Goal: Task Accomplishment & Management: Use online tool/utility

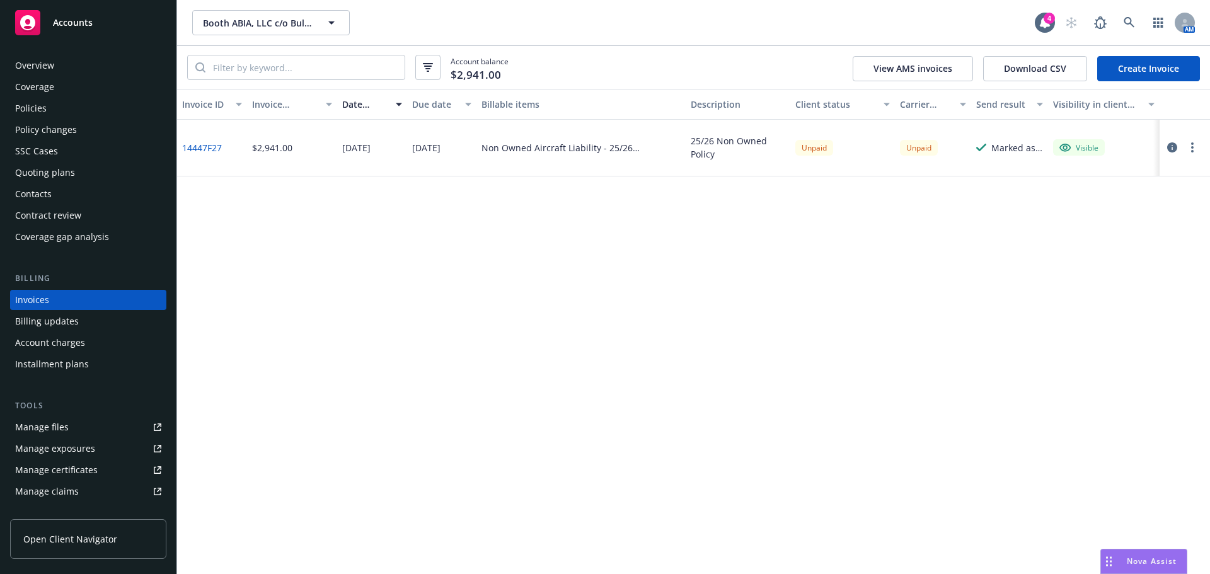
click at [1149, 67] on link "Create Invoice" at bounding box center [1148, 68] width 103 height 25
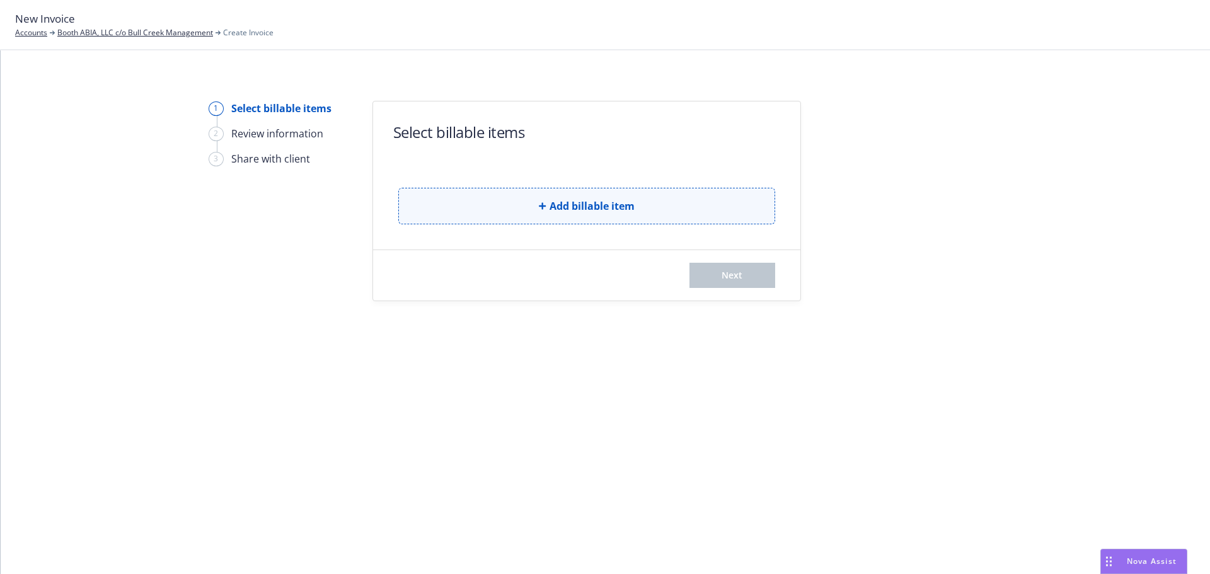
click at [659, 207] on button "Add billable item" at bounding box center [586, 206] width 377 height 37
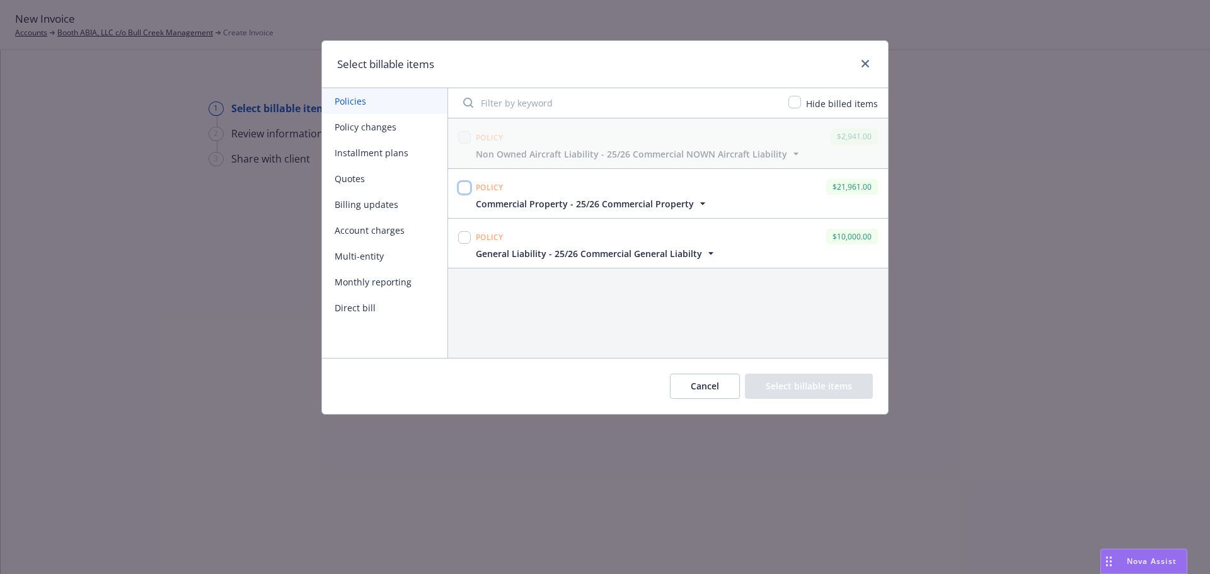
click at [462, 187] on input "checkbox" at bounding box center [464, 187] width 13 height 13
checkbox input "true"
click at [789, 384] on button "Select billable items" at bounding box center [809, 386] width 128 height 25
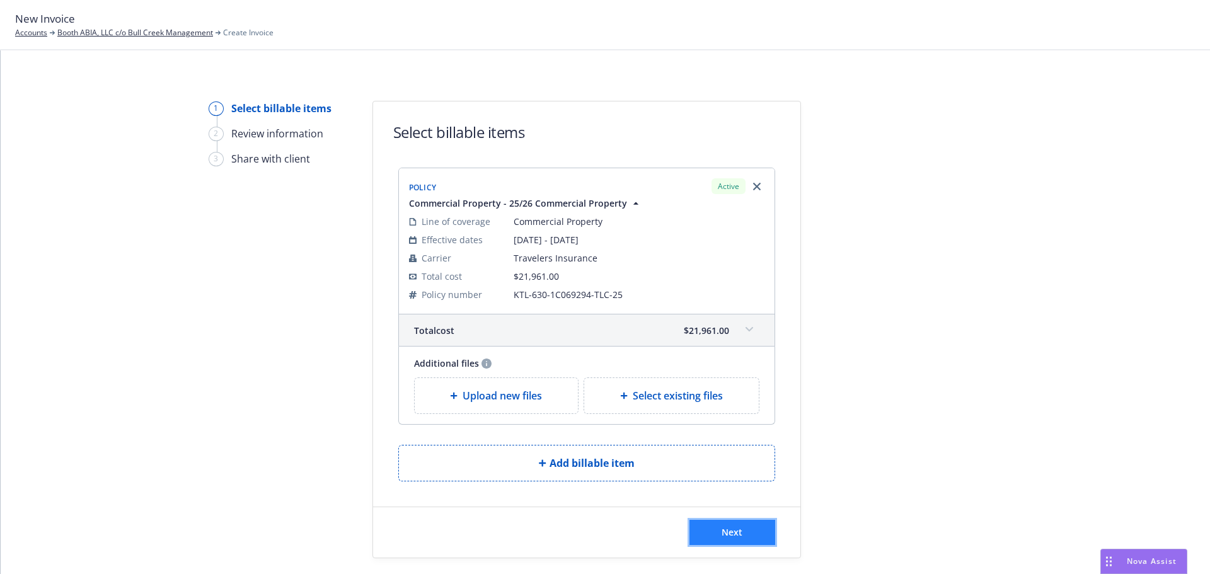
click at [724, 534] on span "Next" at bounding box center [732, 532] width 21 height 12
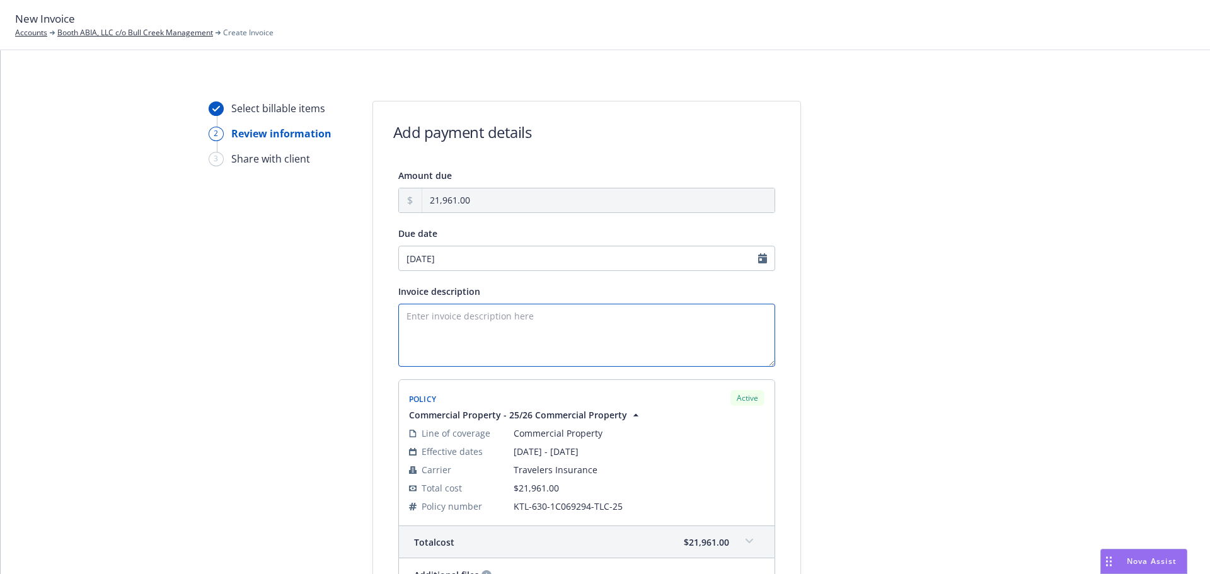
click at [480, 320] on textarea "Invoice description" at bounding box center [586, 335] width 377 height 63
type textarea "C"
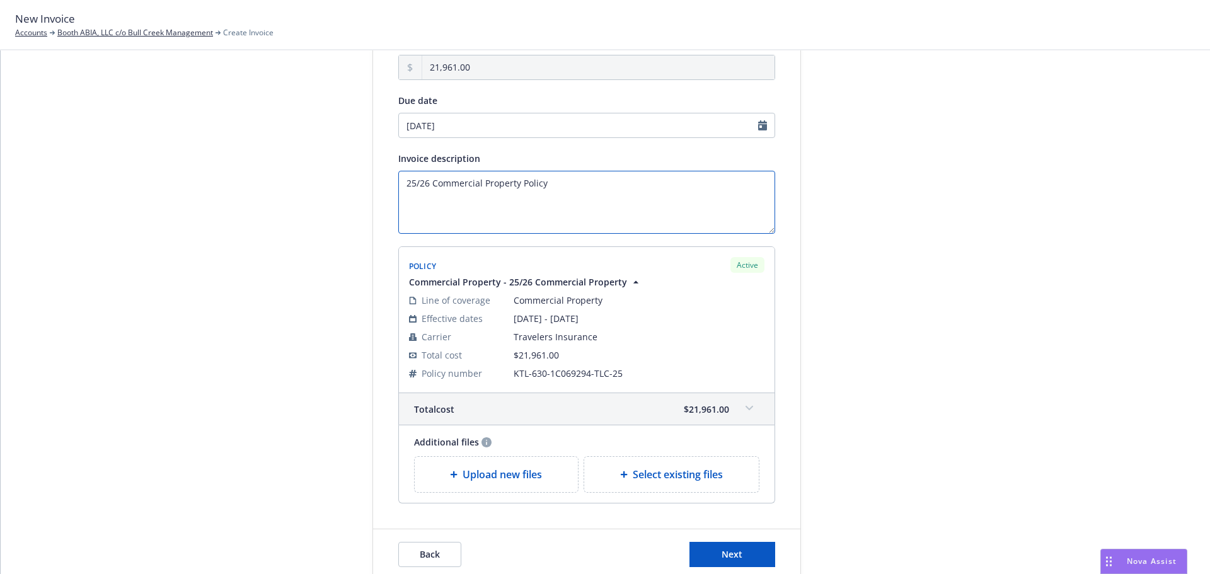
scroll to position [190, 0]
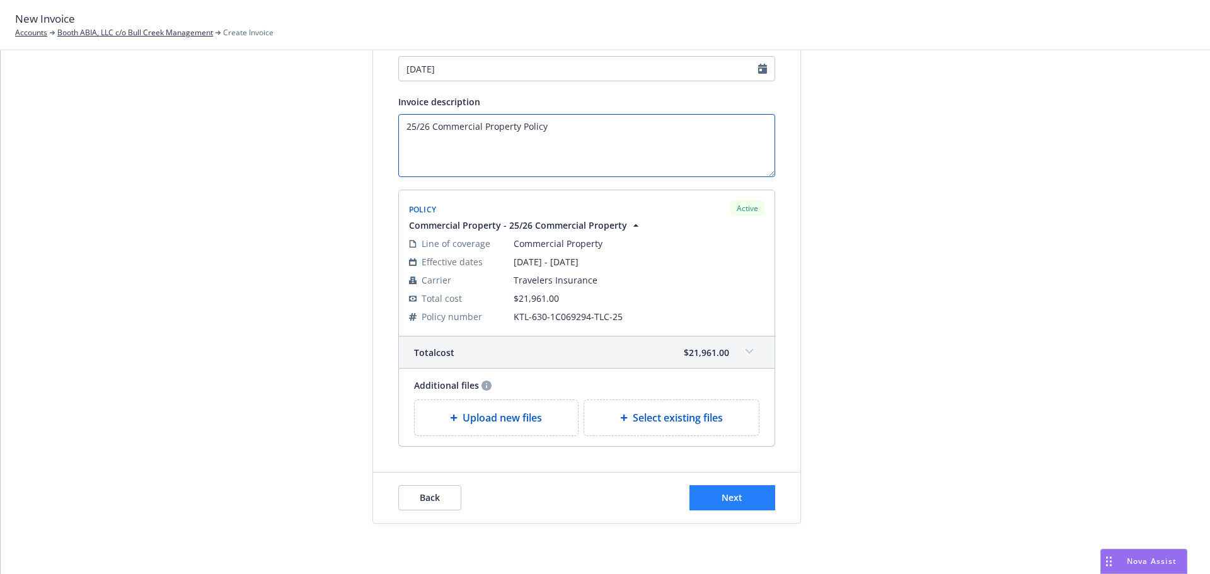
type textarea "25/26 Commercial Property Policy"
click at [747, 504] on button "Next" at bounding box center [732, 497] width 86 height 25
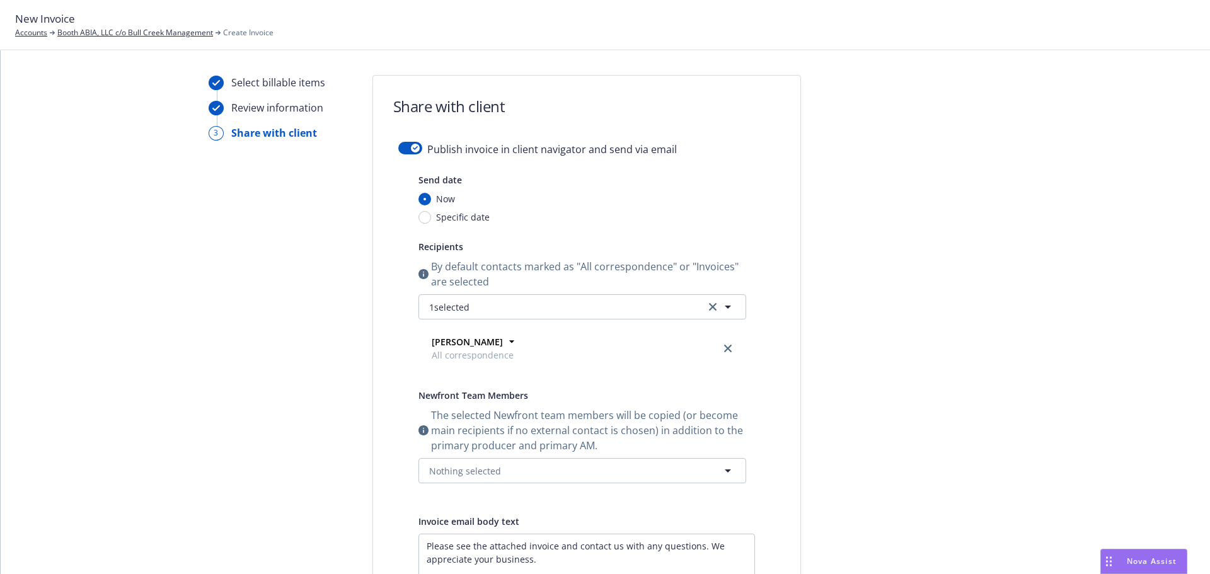
scroll to position [0, 0]
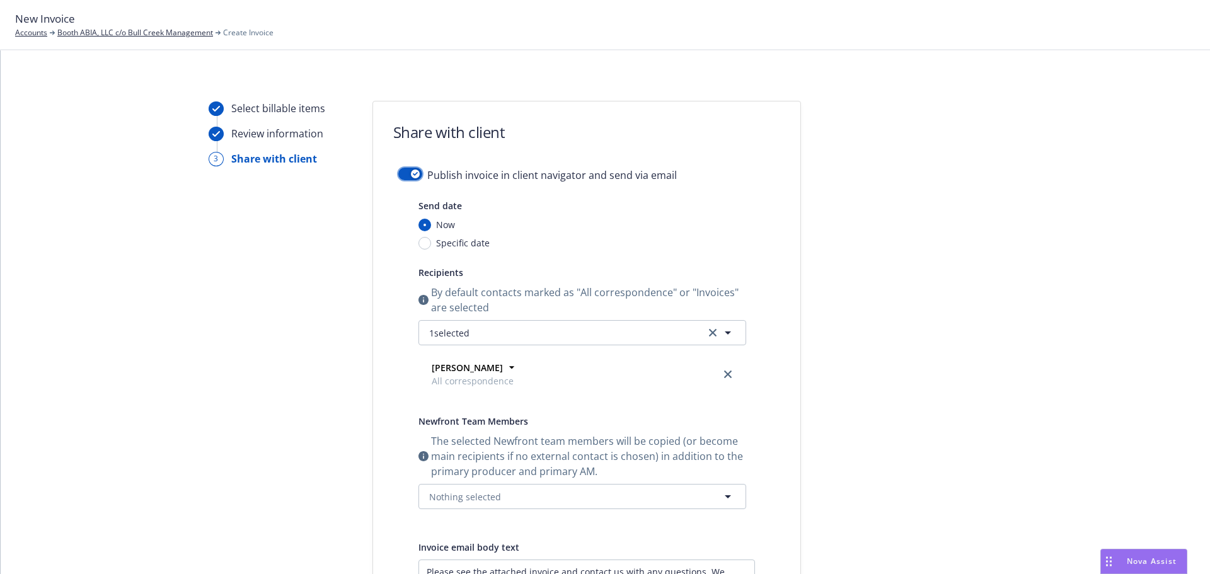
click at [411, 174] on div "button" at bounding box center [415, 174] width 9 height 9
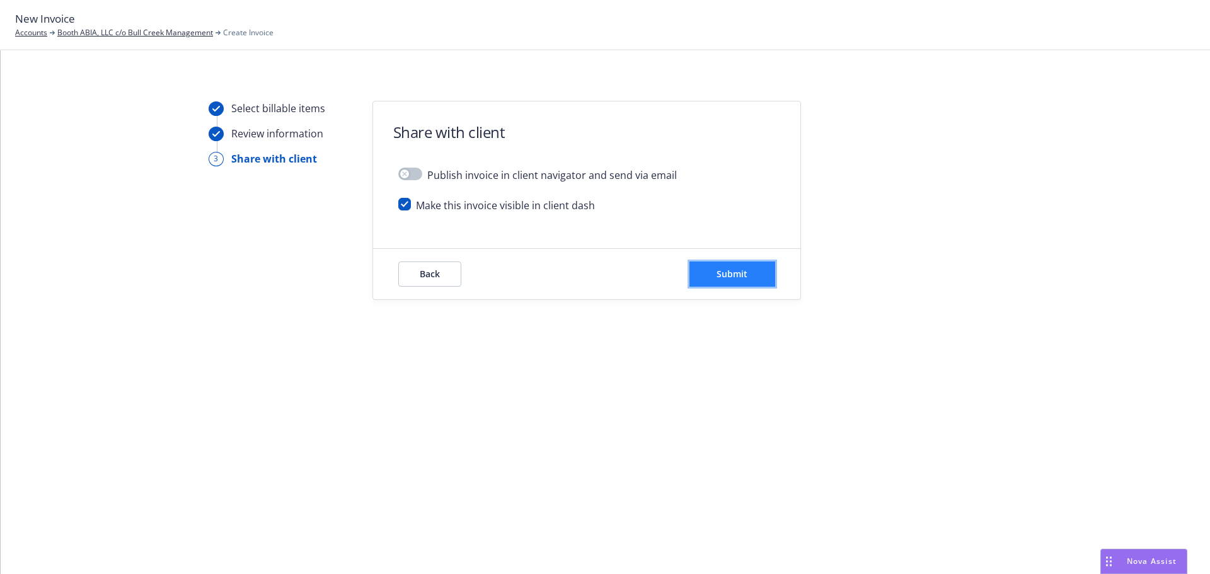
click at [740, 285] on button "Submit" at bounding box center [732, 274] width 86 height 25
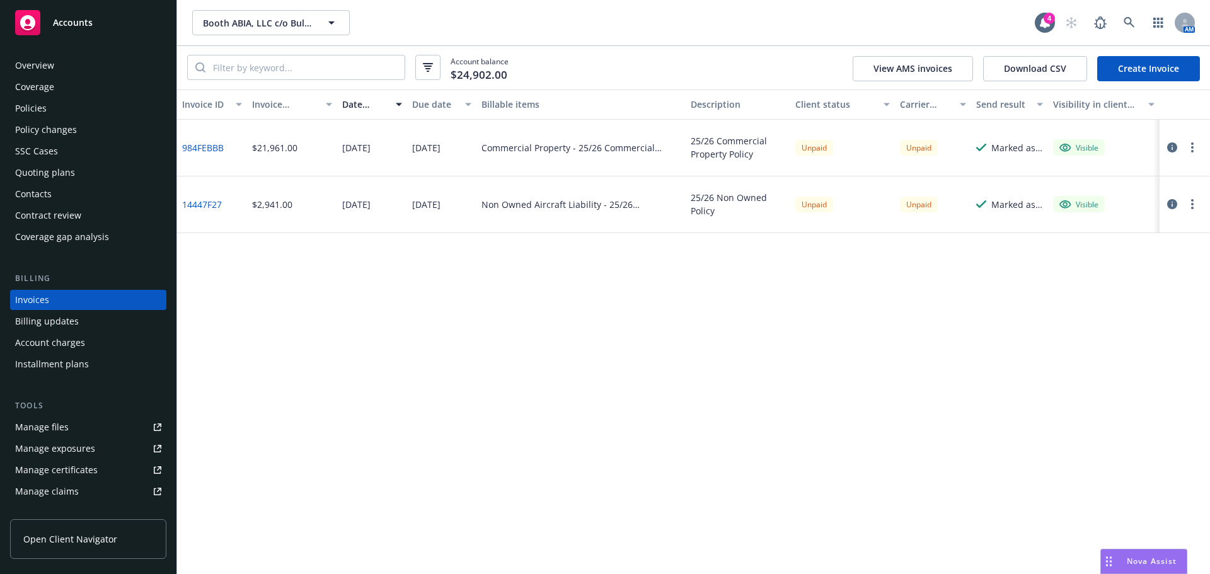
click at [1158, 67] on link "Create Invoice" at bounding box center [1148, 68] width 103 height 25
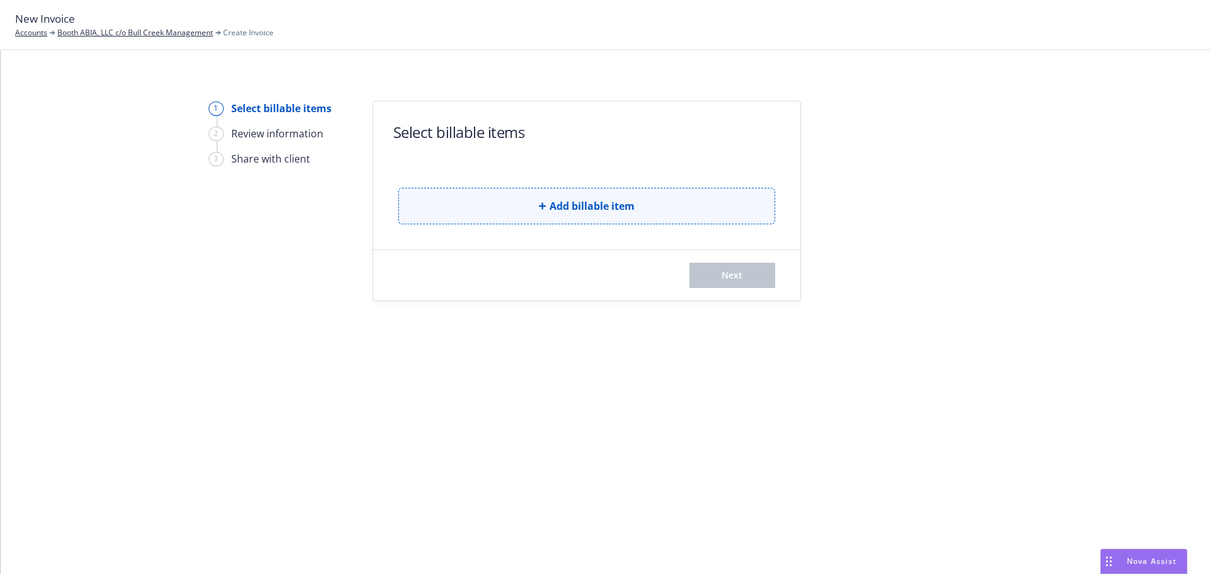
click at [619, 204] on span "Add billable item" at bounding box center [592, 206] width 85 height 15
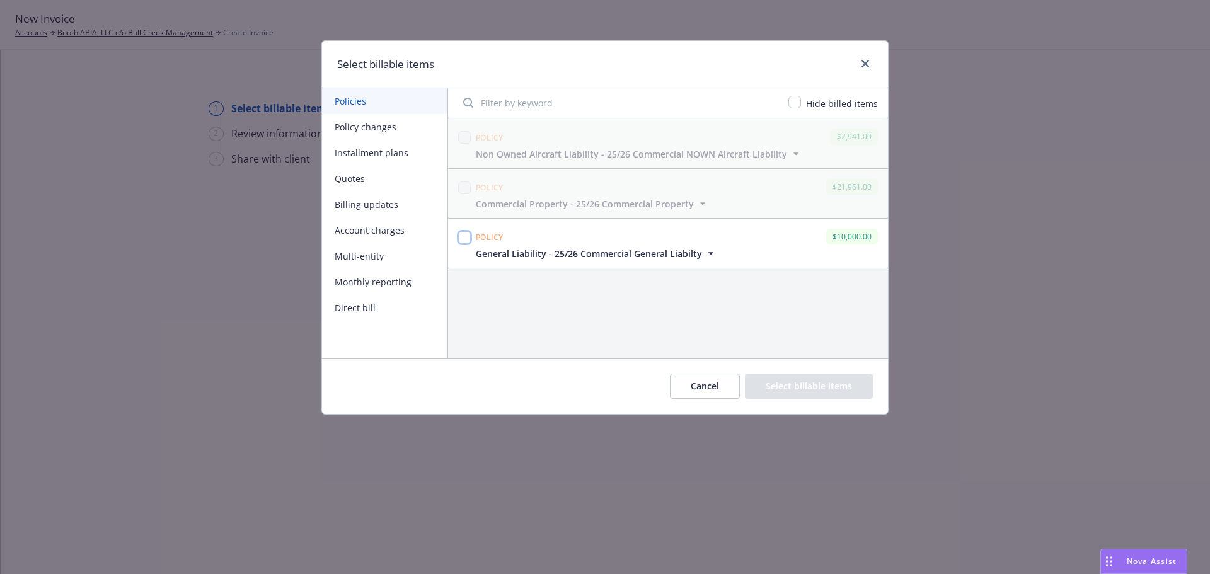
click at [461, 233] on input "checkbox" at bounding box center [464, 237] width 13 height 13
checkbox input "true"
click at [815, 398] on button "Select billable items" at bounding box center [809, 386] width 128 height 25
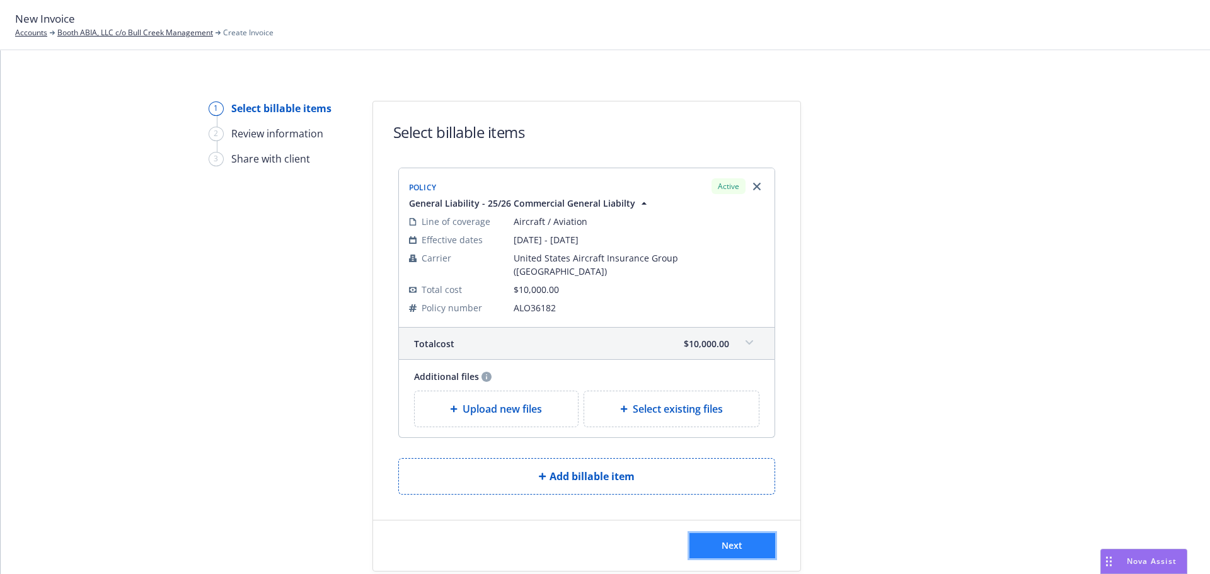
click at [737, 539] on span "Next" at bounding box center [732, 545] width 21 height 12
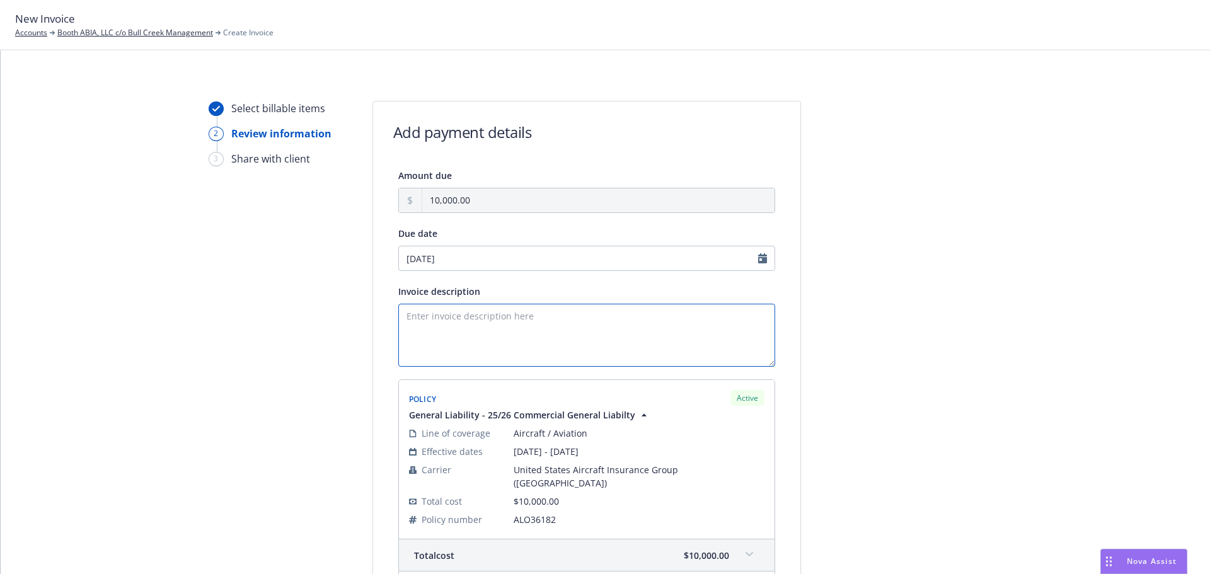
click at [466, 349] on textarea "Invoice description" at bounding box center [586, 335] width 377 height 63
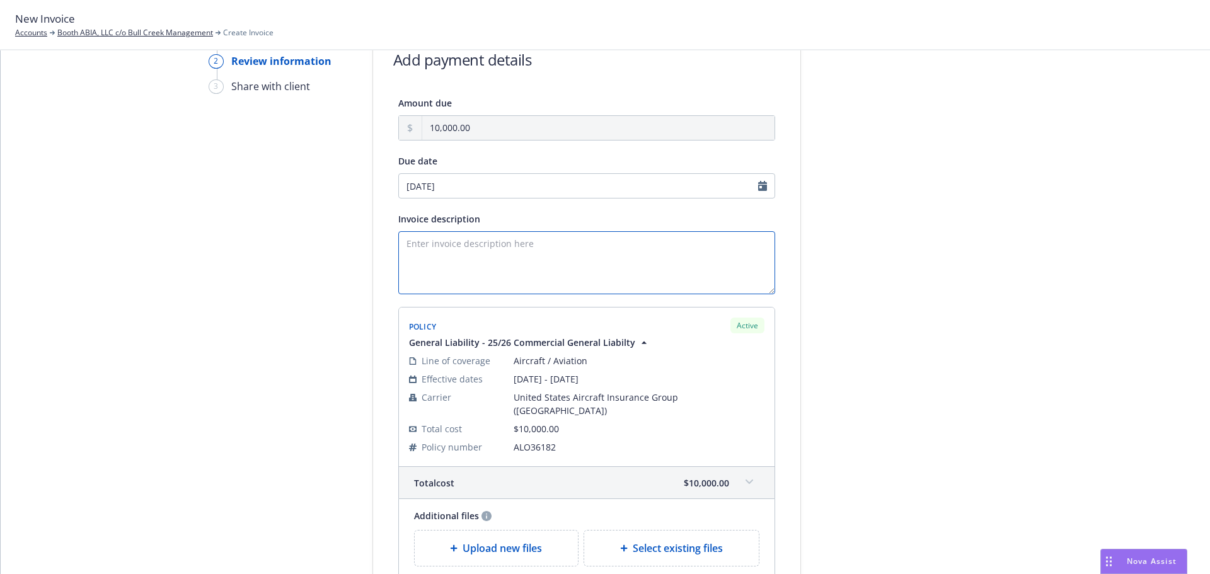
scroll to position [190, 0]
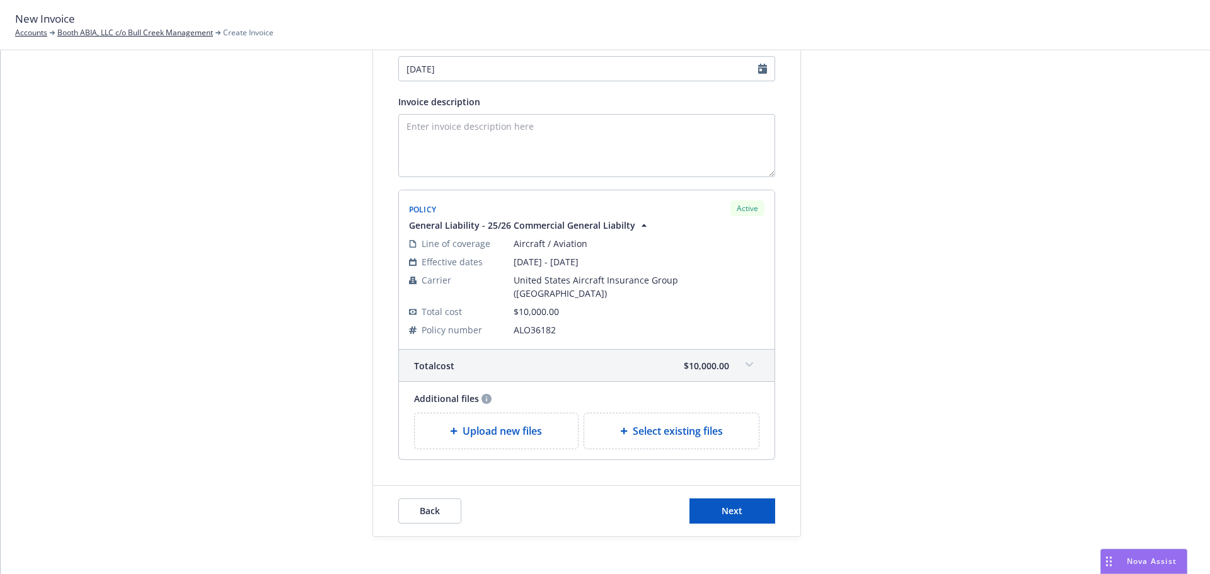
click at [727, 485] on hr at bounding box center [586, 485] width 427 height 1
click at [724, 505] on span "Next" at bounding box center [732, 511] width 21 height 12
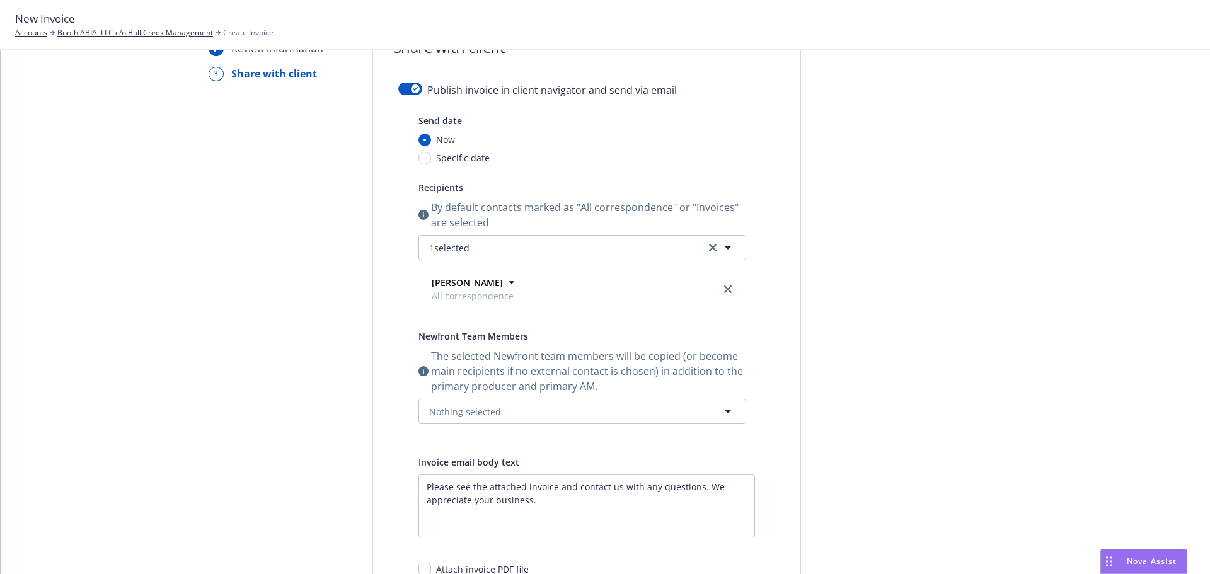
scroll to position [0, 0]
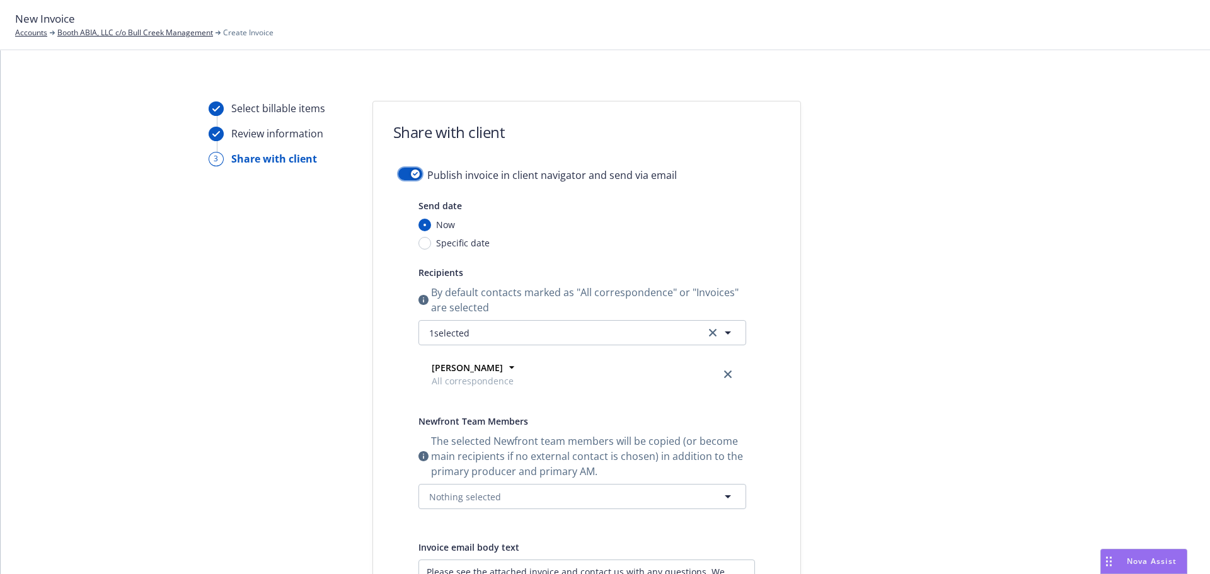
click at [405, 176] on button "button" at bounding box center [410, 174] width 24 height 13
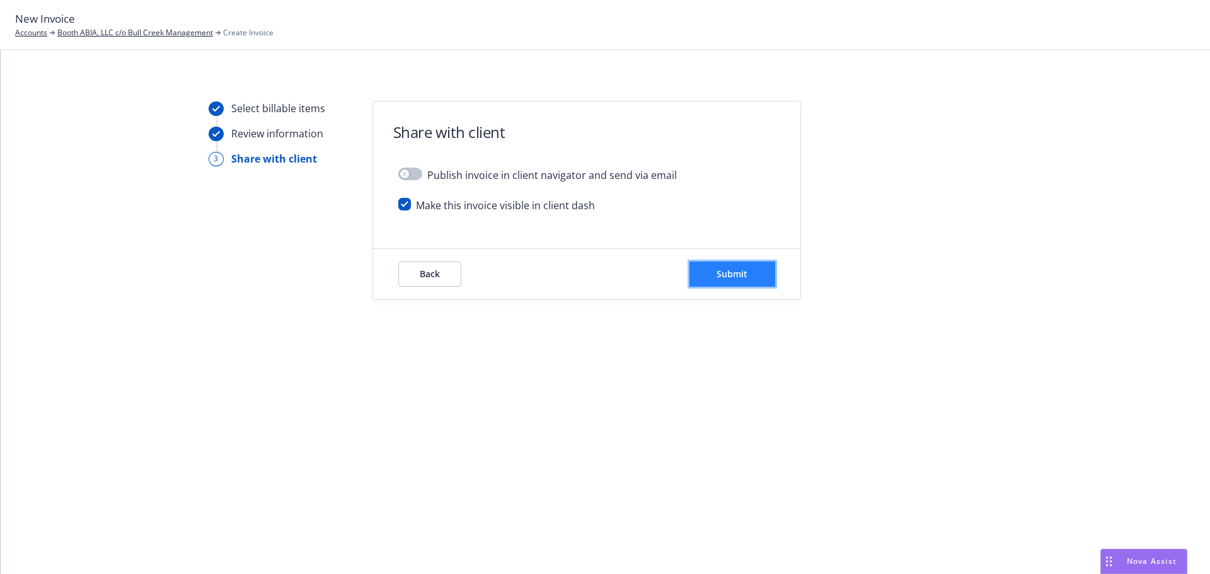
click at [734, 282] on button "Submit" at bounding box center [732, 274] width 86 height 25
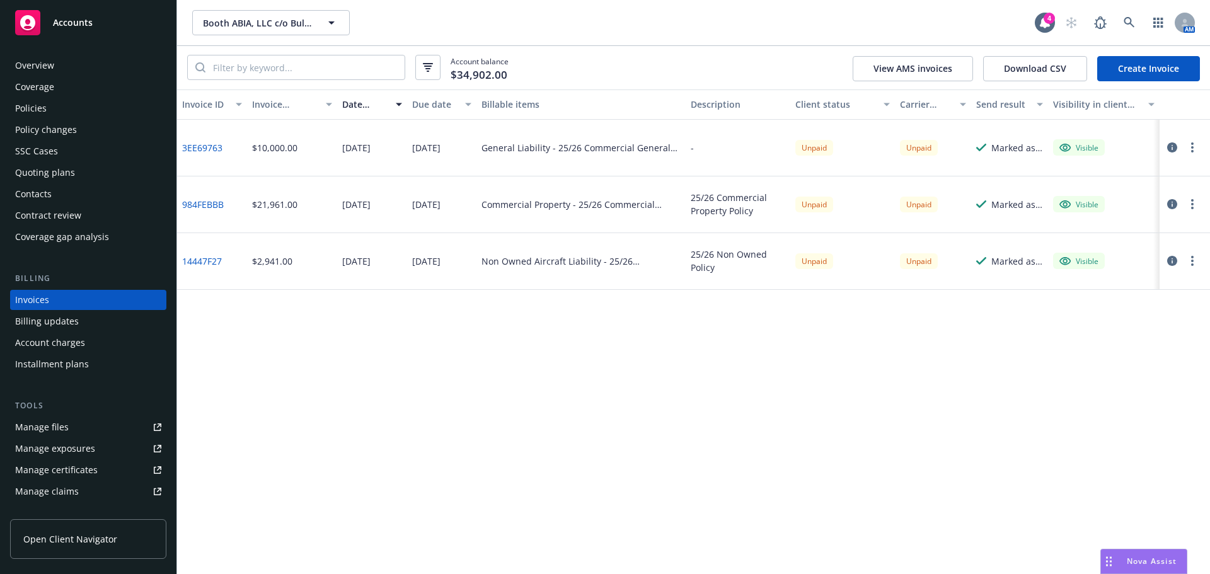
click at [70, 110] on div "Policies" at bounding box center [88, 108] width 146 height 20
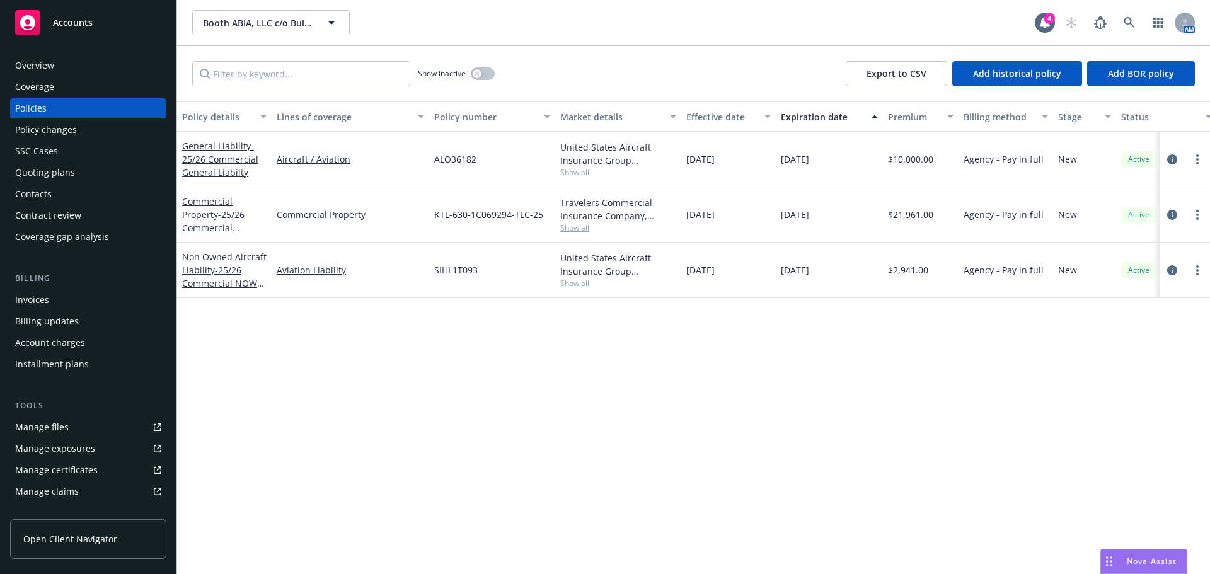
click at [47, 299] on div "Invoices" at bounding box center [32, 300] width 34 height 20
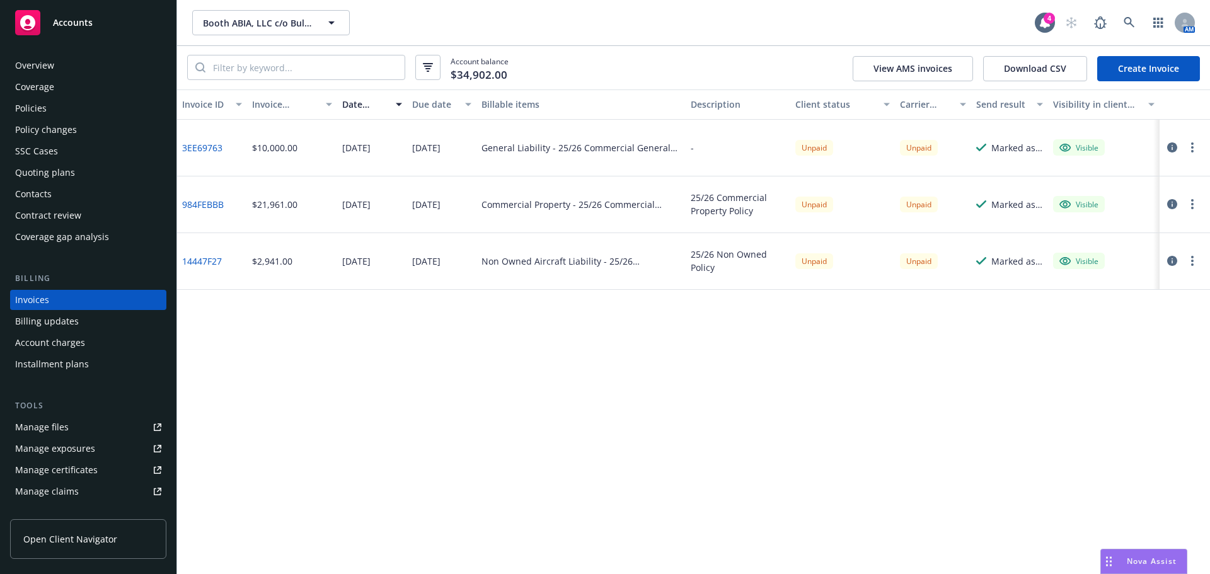
click at [32, 72] on div "Overview" at bounding box center [34, 65] width 39 height 20
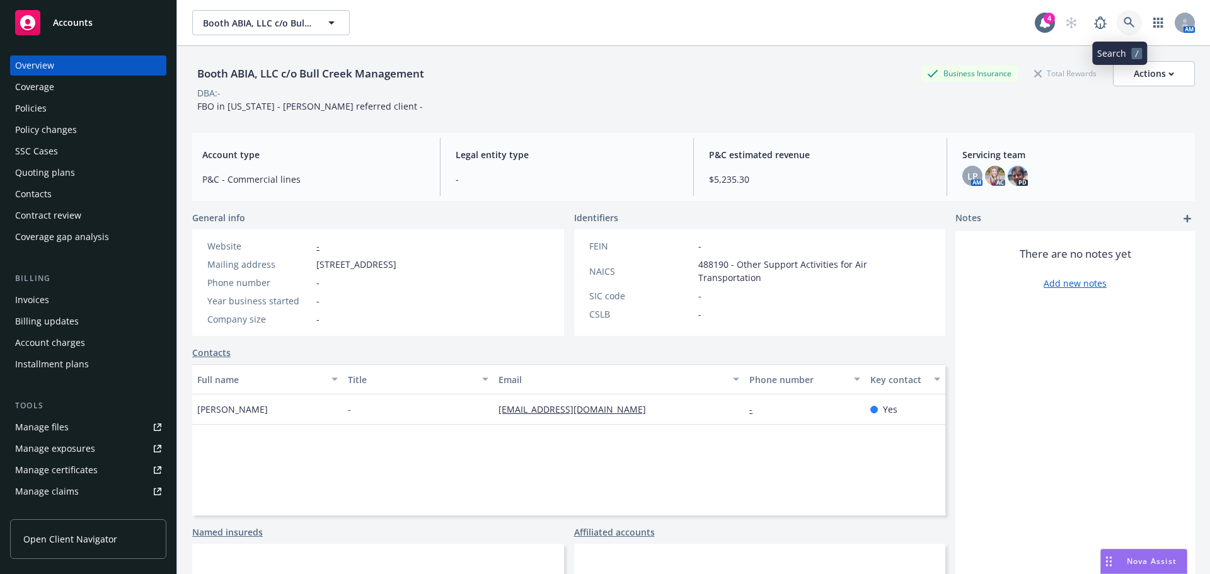
click at [1117, 16] on link at bounding box center [1129, 22] width 25 height 25
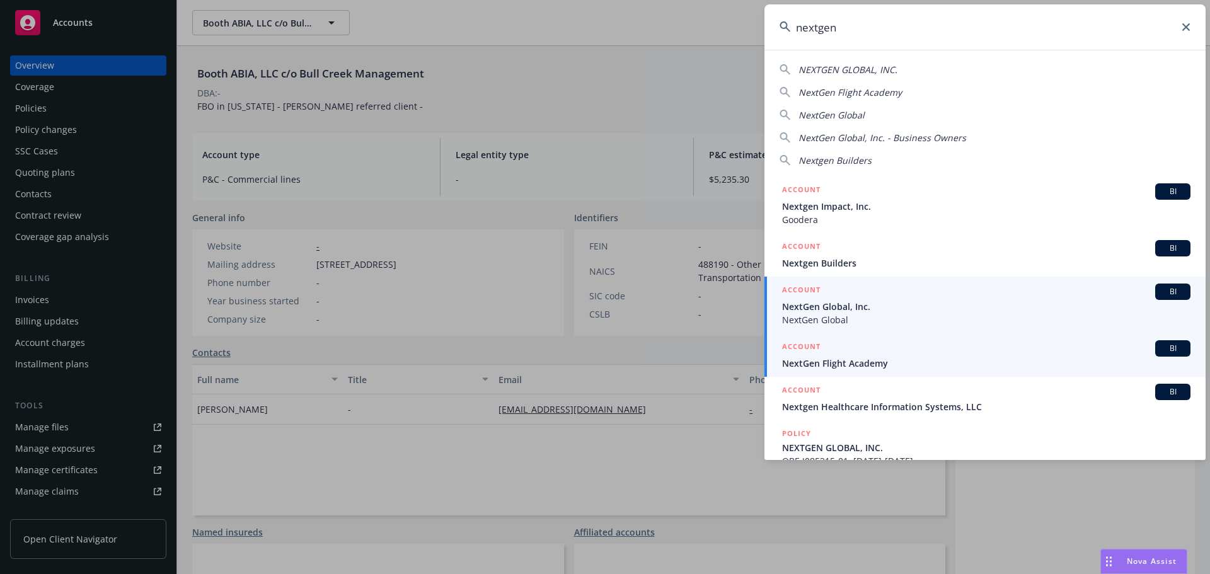
type input "nextgen"
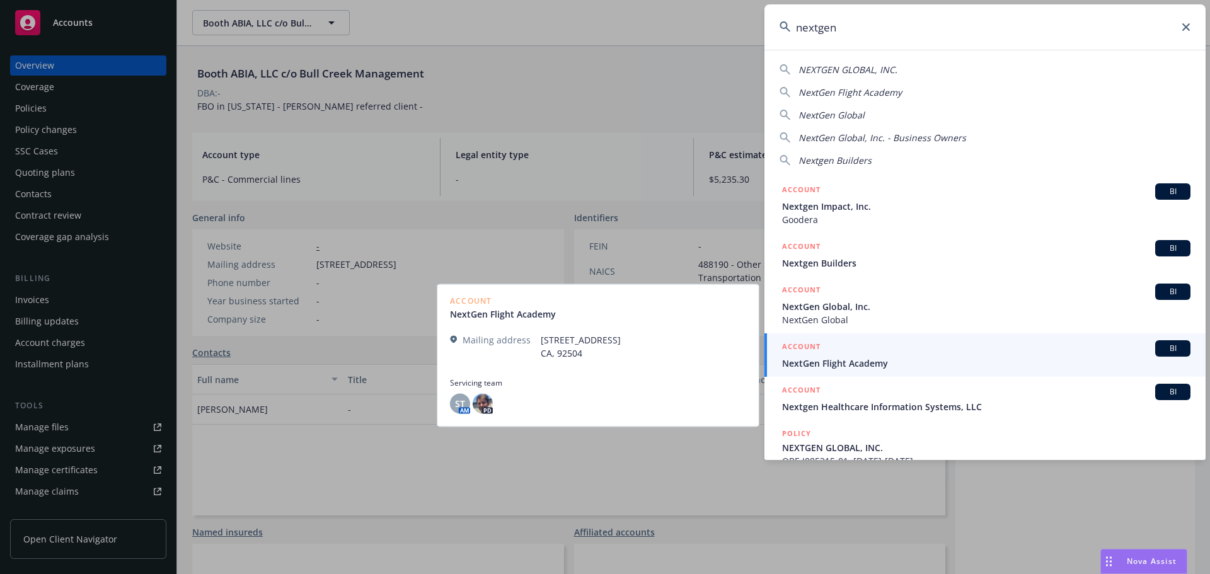
click at [814, 353] on h5 "ACCOUNT" at bounding box center [801, 347] width 38 height 15
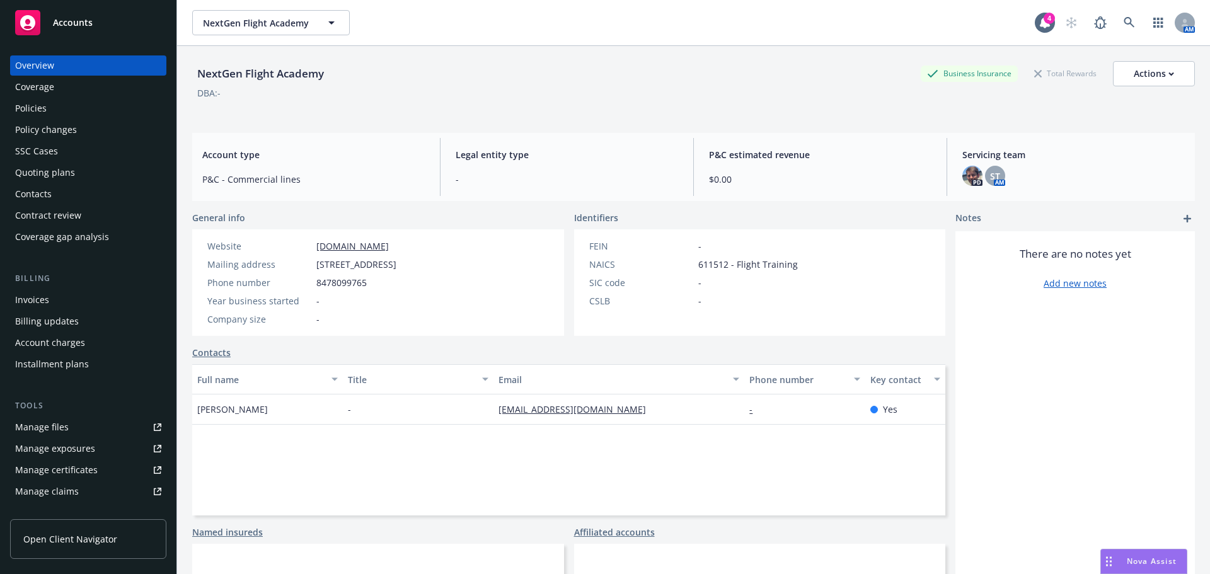
click at [82, 103] on div "Policies" at bounding box center [88, 108] width 146 height 20
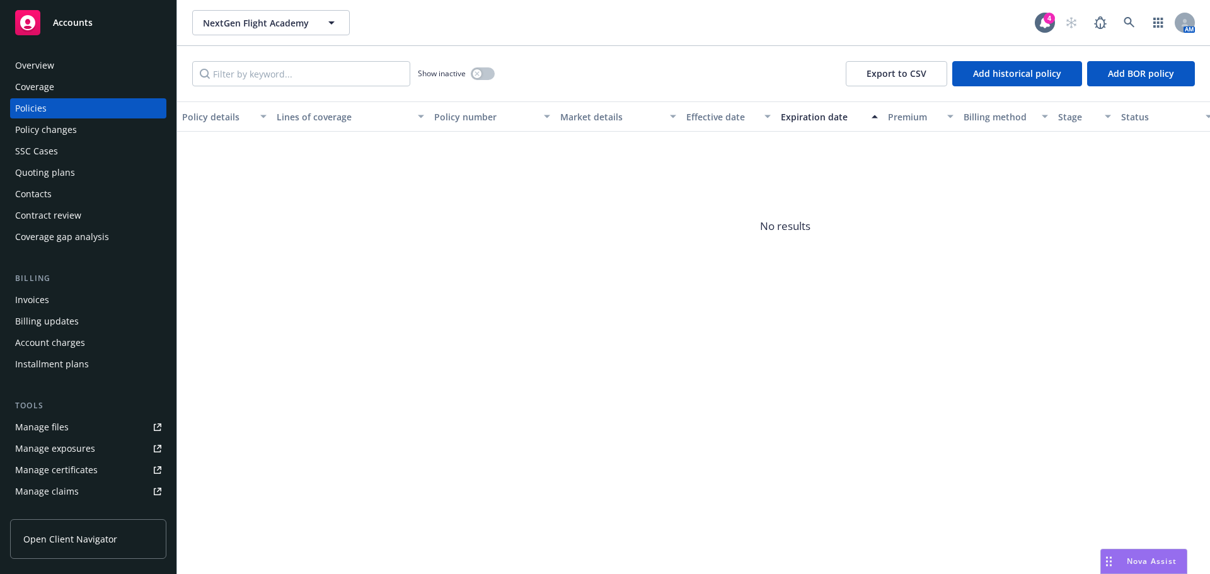
click at [30, 420] on div "Manage files" at bounding box center [42, 427] width 54 height 20
click at [1119, 26] on link at bounding box center [1129, 22] width 25 height 25
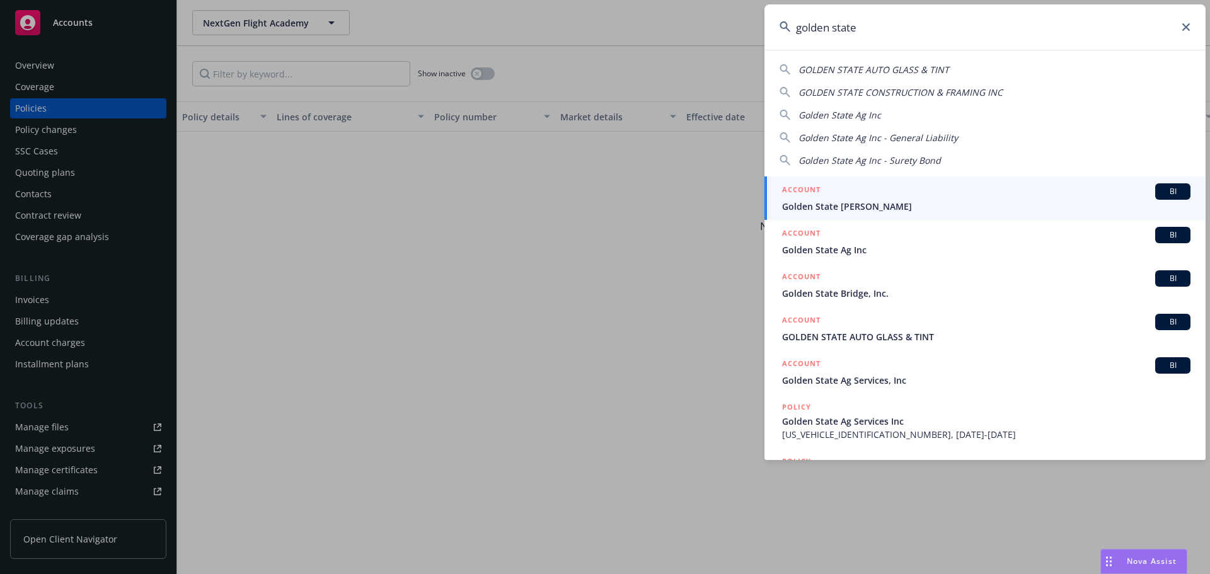
click at [930, 33] on input "golden state" at bounding box center [984, 26] width 441 height 45
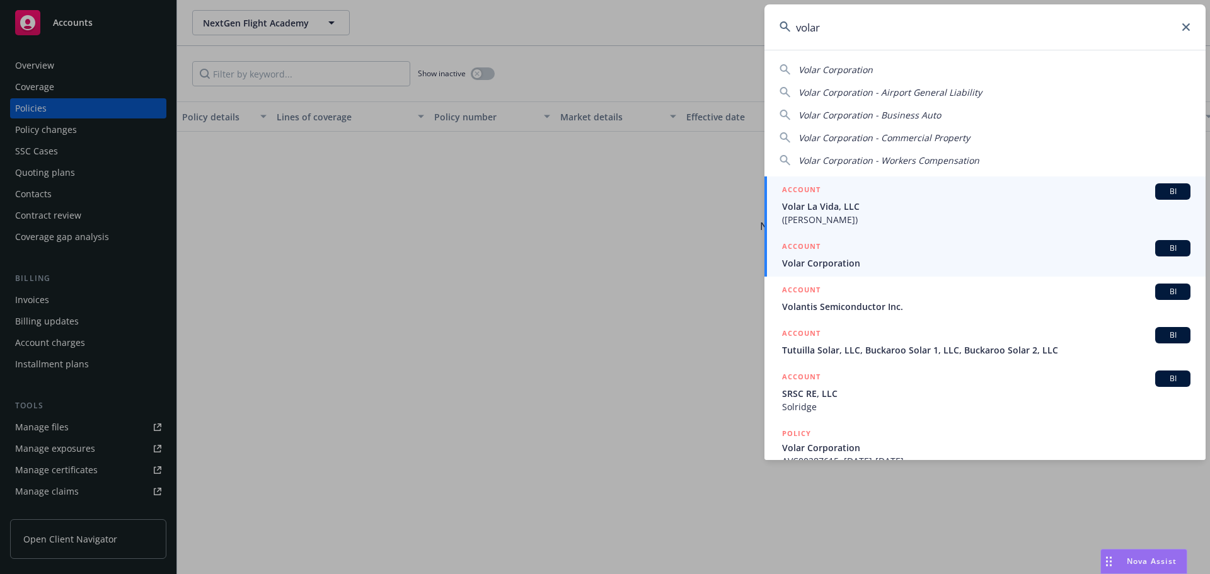
type input "volar"
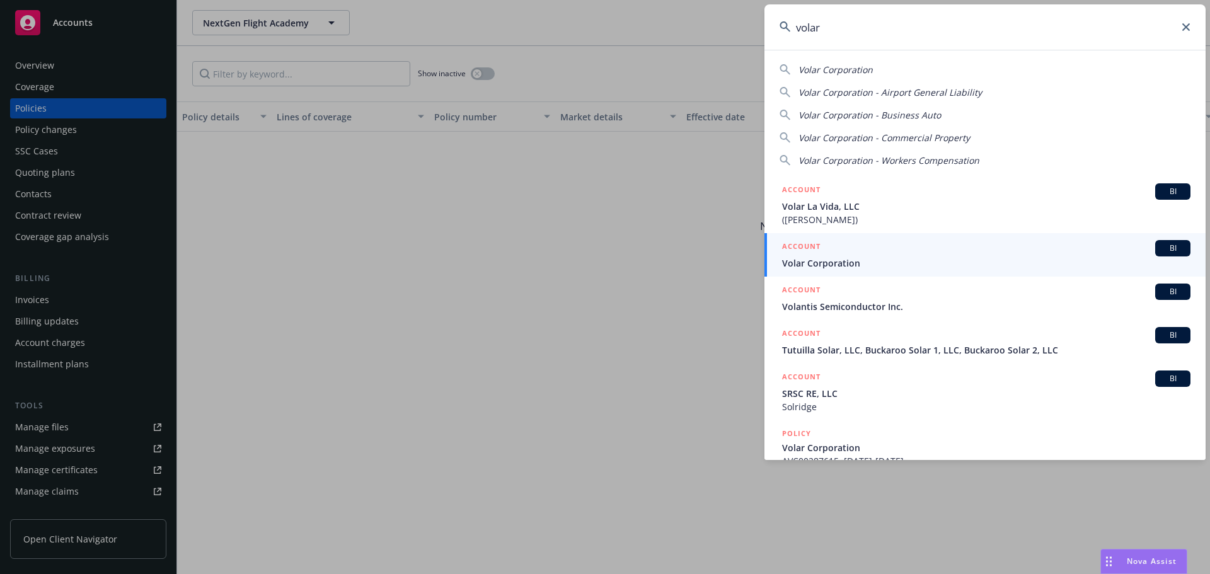
click at [875, 265] on span "Volar Corporation" at bounding box center [986, 262] width 408 height 13
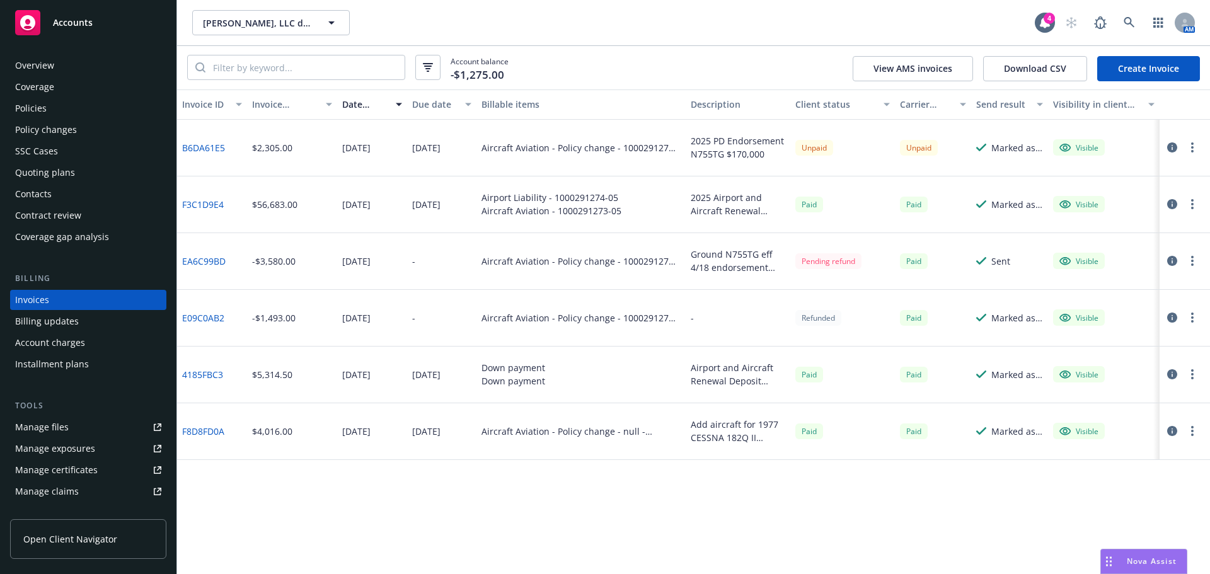
click at [29, 66] on div "Overview" at bounding box center [34, 65] width 39 height 20
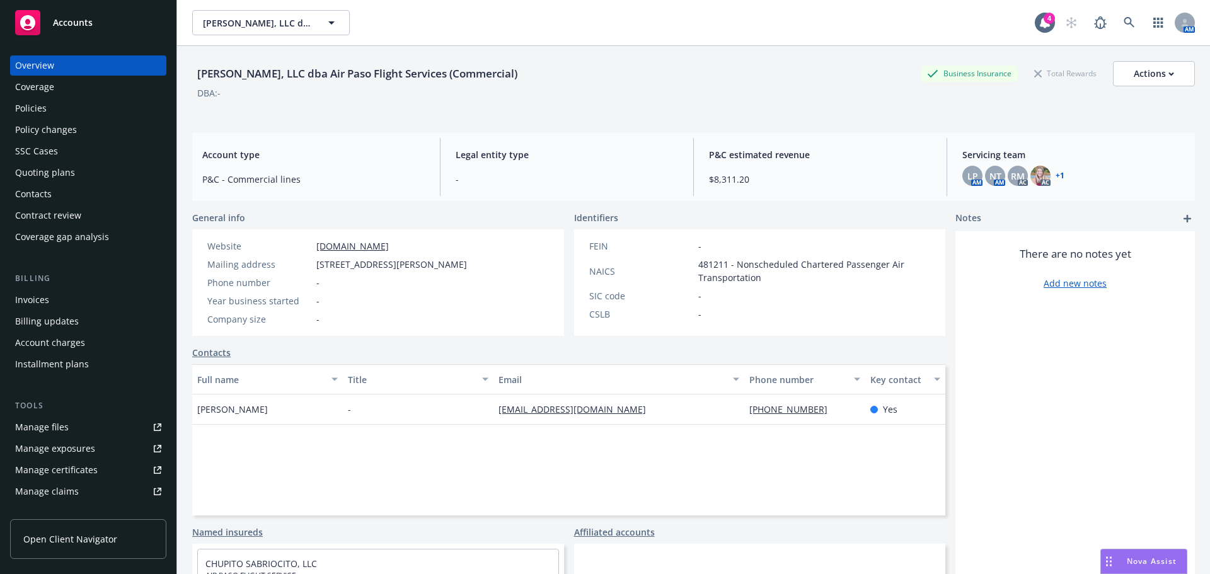
click at [74, 299] on div "Invoices" at bounding box center [88, 300] width 146 height 20
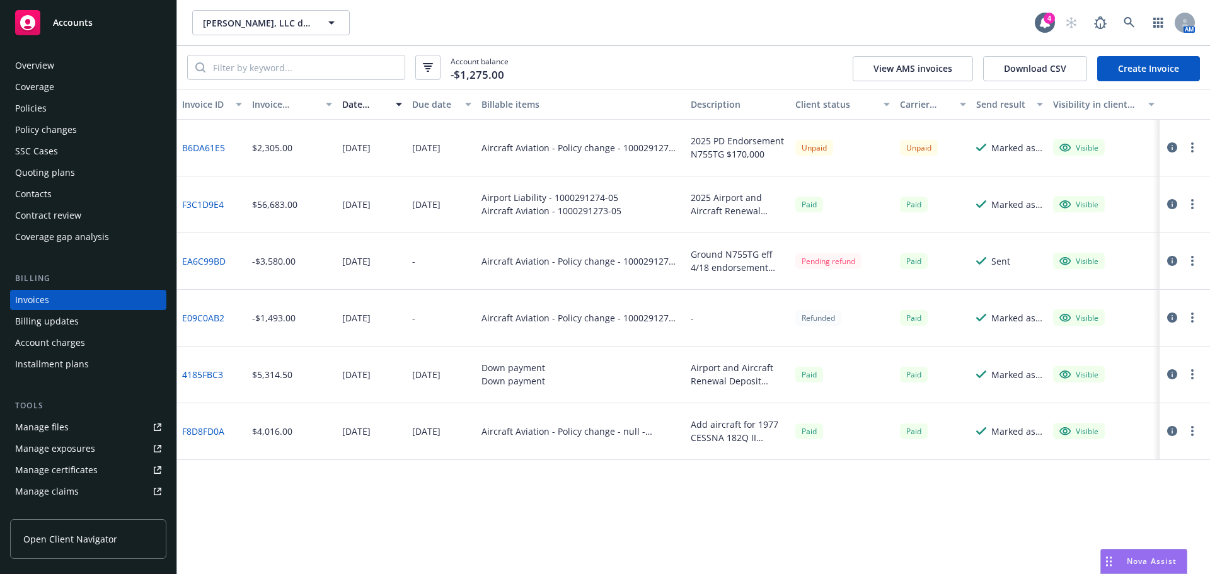
click at [221, 147] on link "B6DA61E5" at bounding box center [203, 147] width 43 height 13
click at [1141, 17] on span at bounding box center [1129, 22] width 25 height 25
click at [1122, 18] on link at bounding box center [1129, 22] width 25 height 25
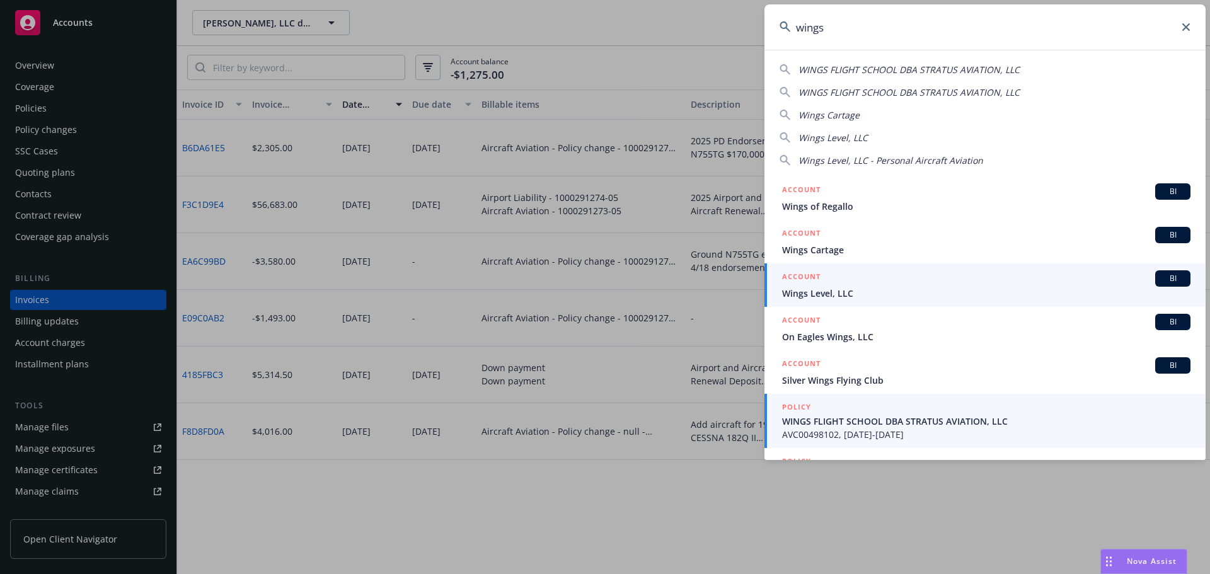
type input "wings"
click at [846, 436] on span "AVC00498102, 09/01/2023-09/01/2024" at bounding box center [986, 434] width 408 height 13
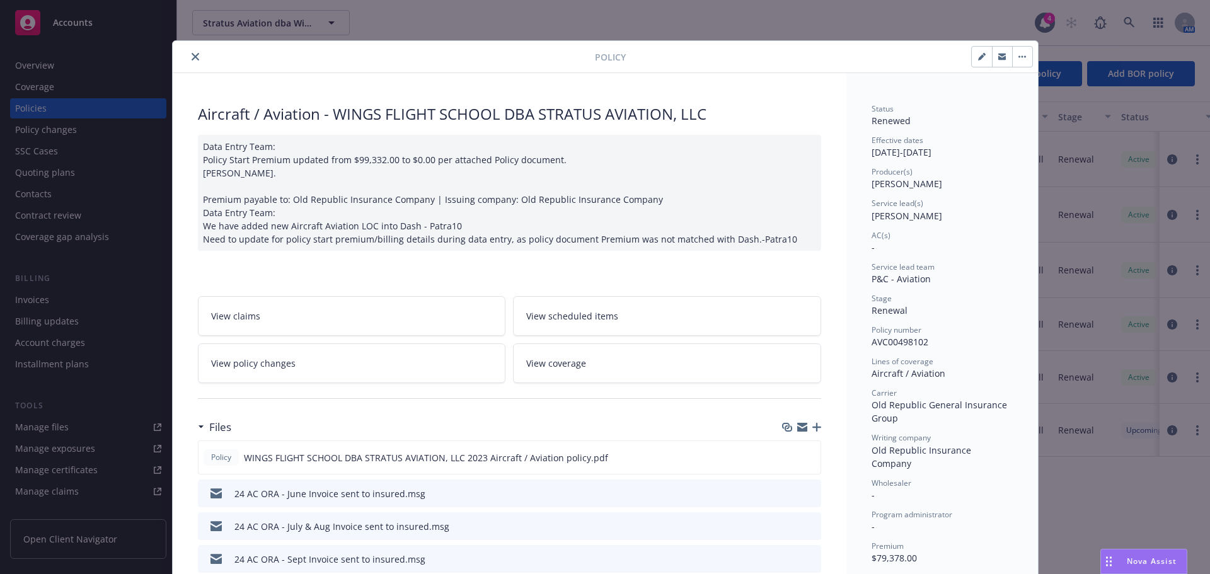
click at [190, 60] on button "close" at bounding box center [195, 56] width 15 height 15
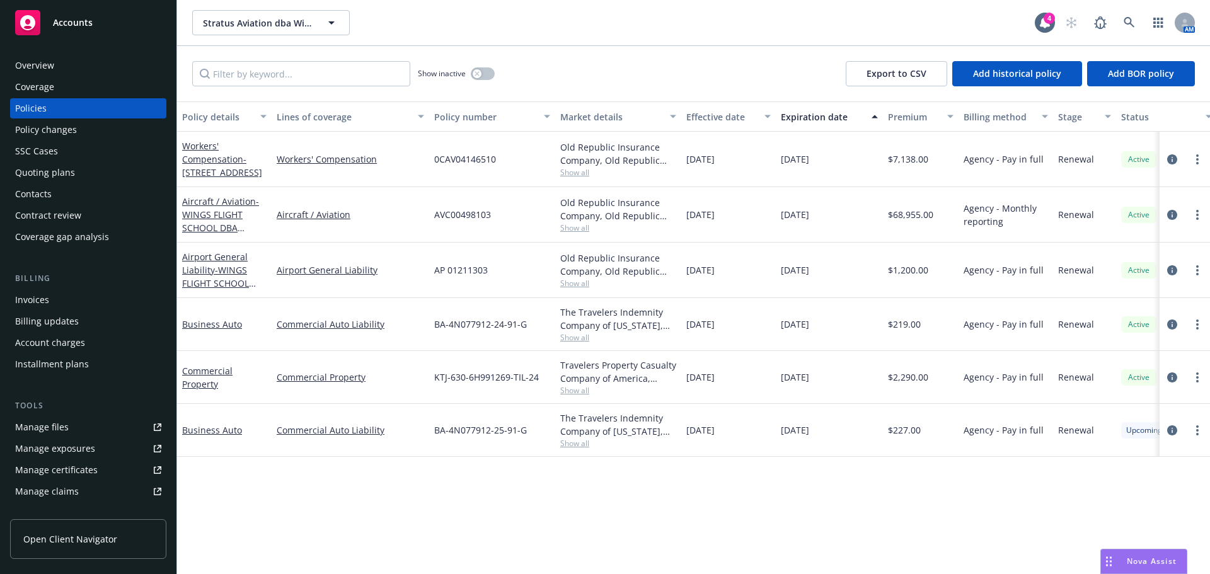
click at [19, 430] on div "Manage files" at bounding box center [42, 427] width 54 height 20
click at [60, 149] on div "SSC Cases" at bounding box center [88, 151] width 146 height 20
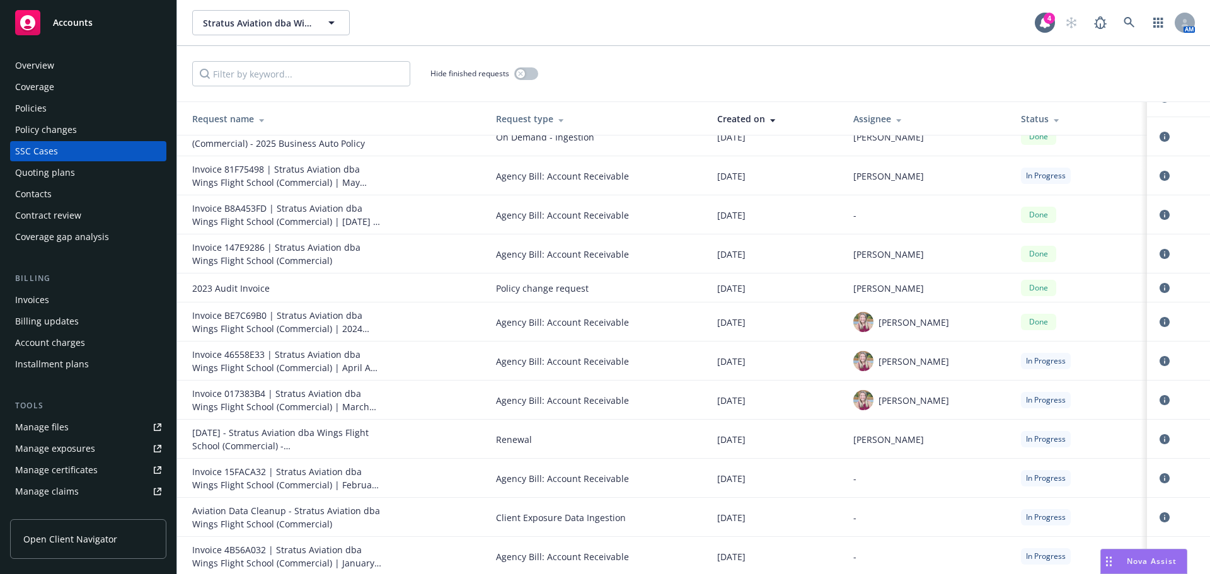
scroll to position [252, 0]
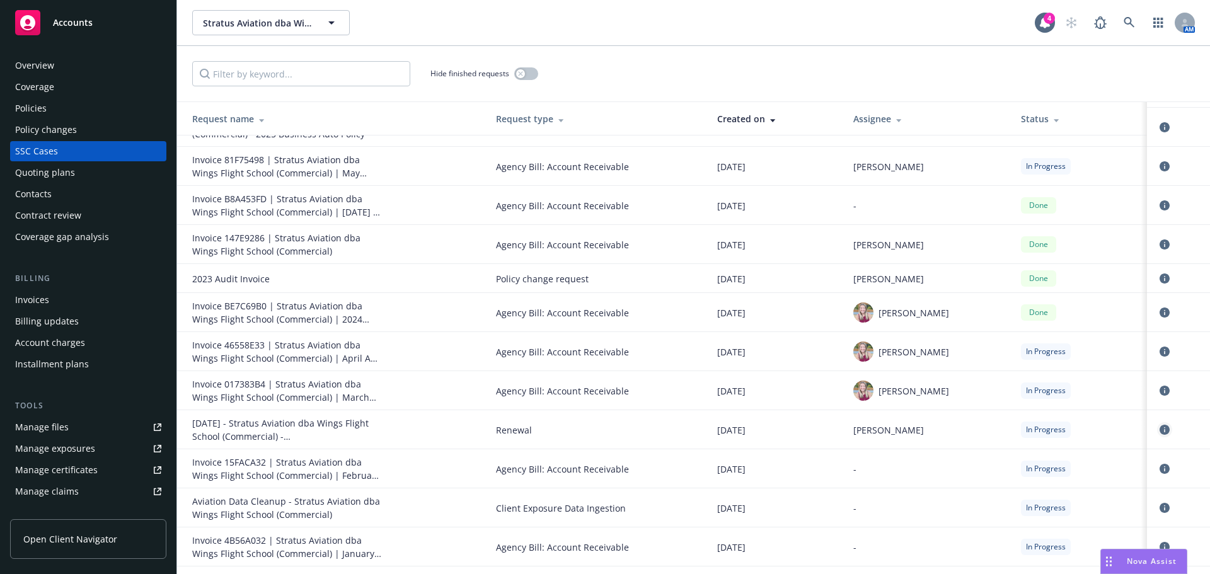
click at [1160, 429] on icon "circleInformation" at bounding box center [1165, 430] width 10 height 10
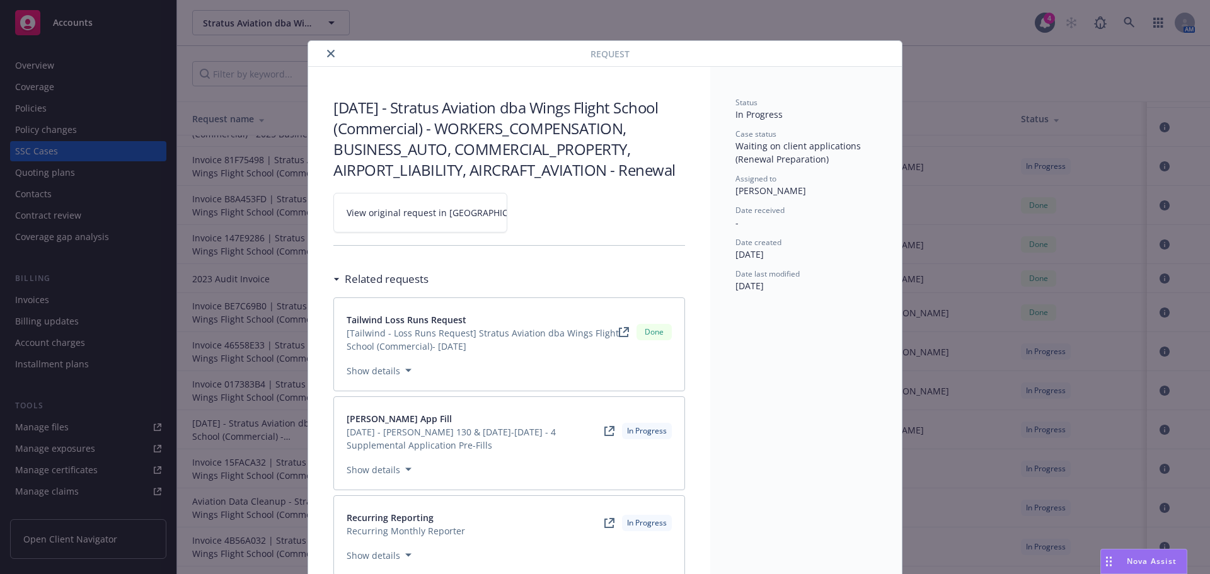
click at [425, 212] on span "View original request in SSC" at bounding box center [442, 212] width 191 height 13
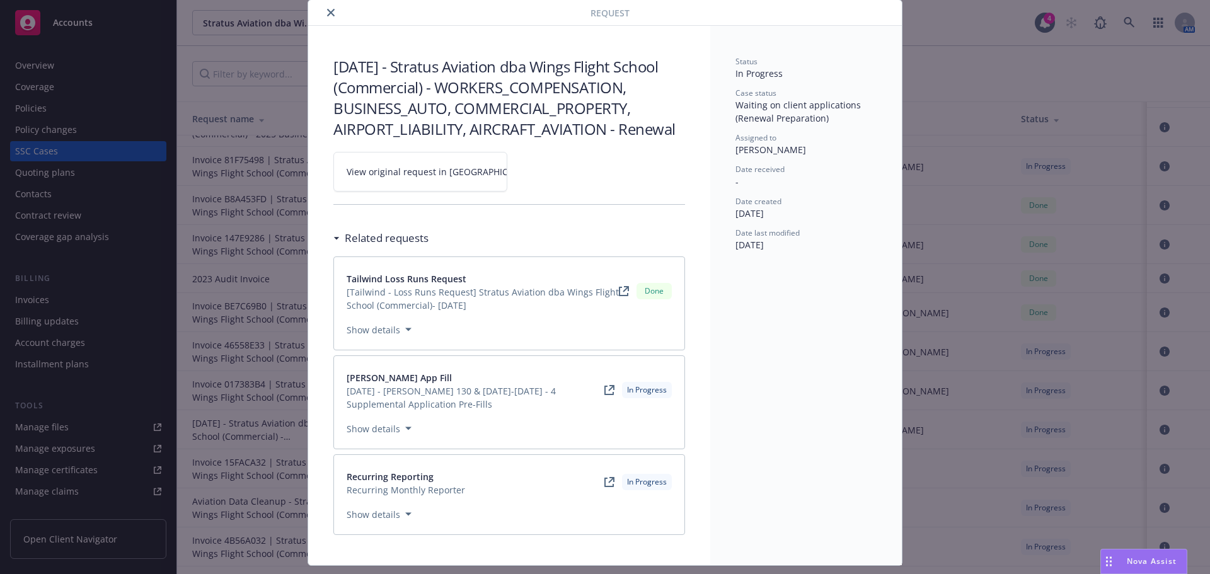
scroll to position [63, 0]
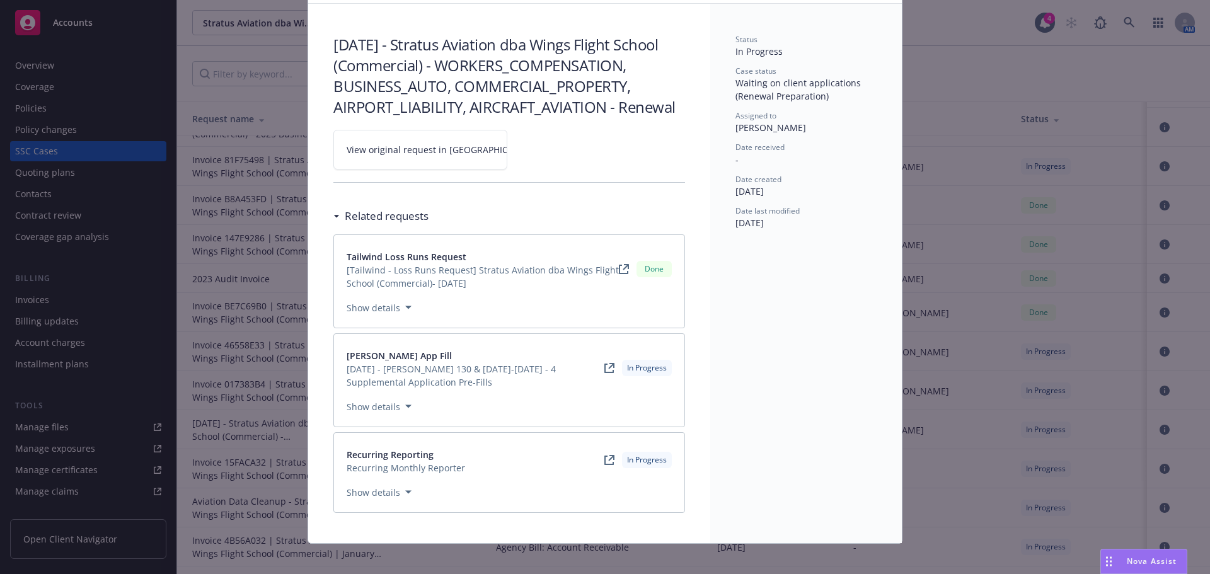
click at [375, 306] on button "Show details" at bounding box center [379, 307] width 75 height 15
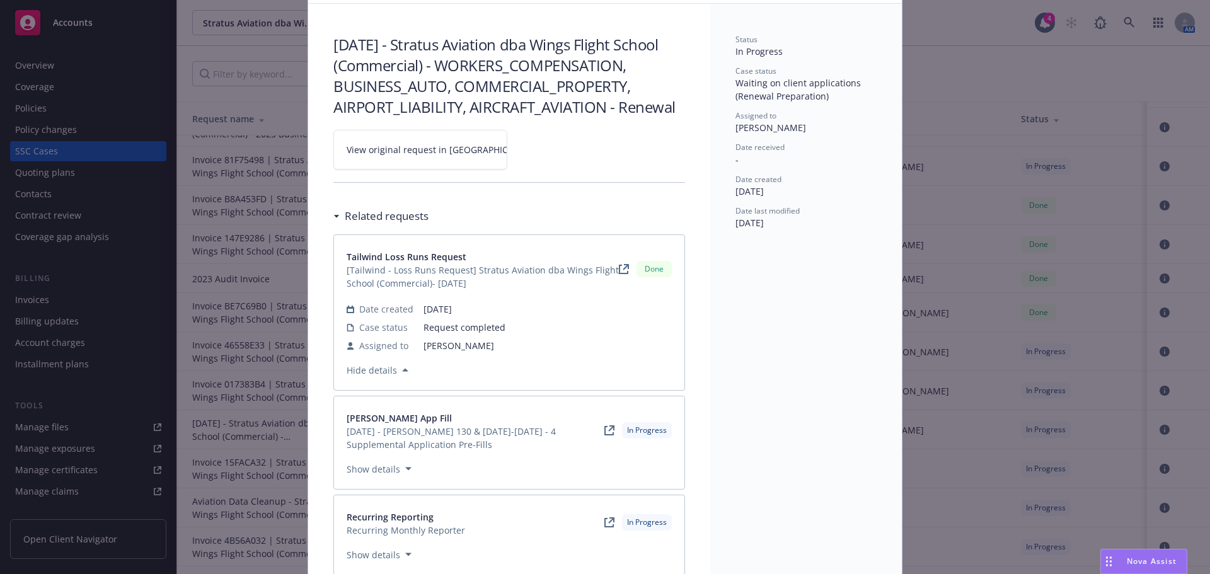
click at [619, 267] on icon at bounding box center [624, 269] width 10 height 10
